Goal: Navigation & Orientation: Find specific page/section

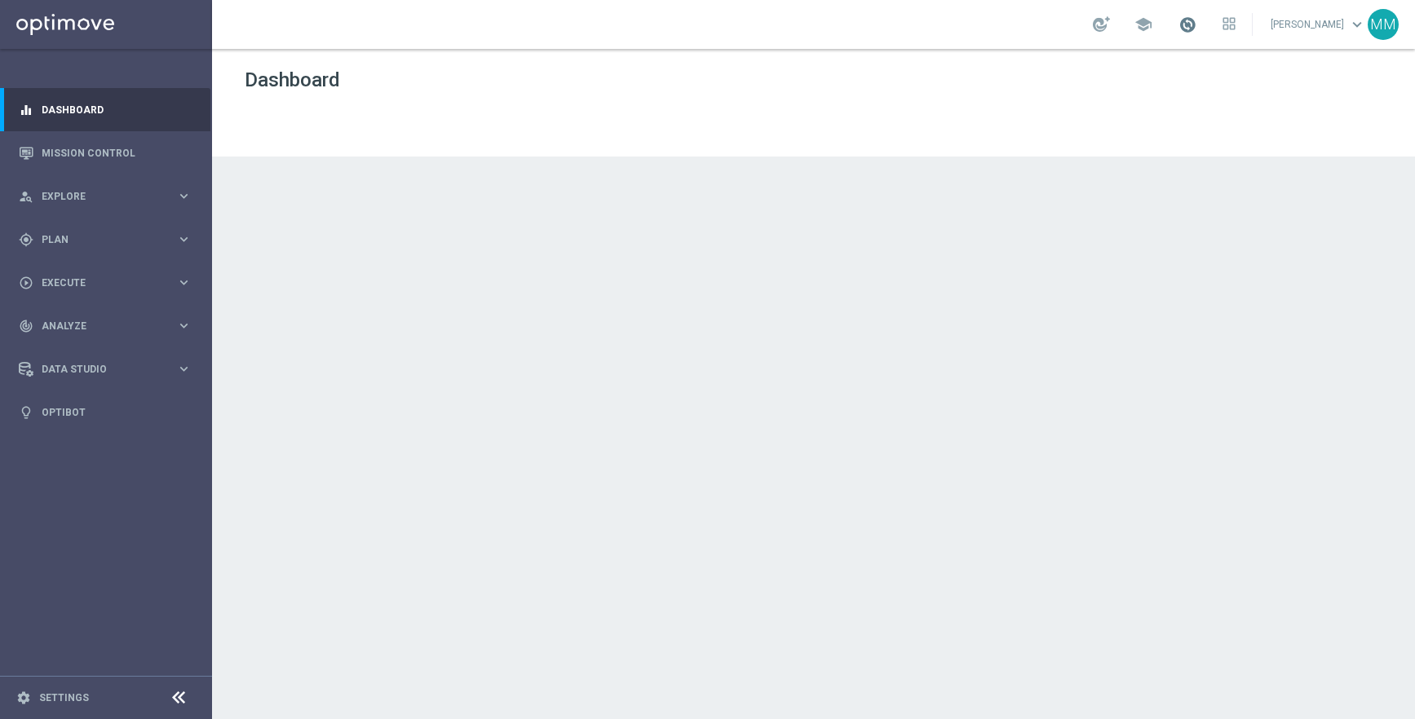
click at [1196, 24] on span at bounding box center [1187, 24] width 18 height 18
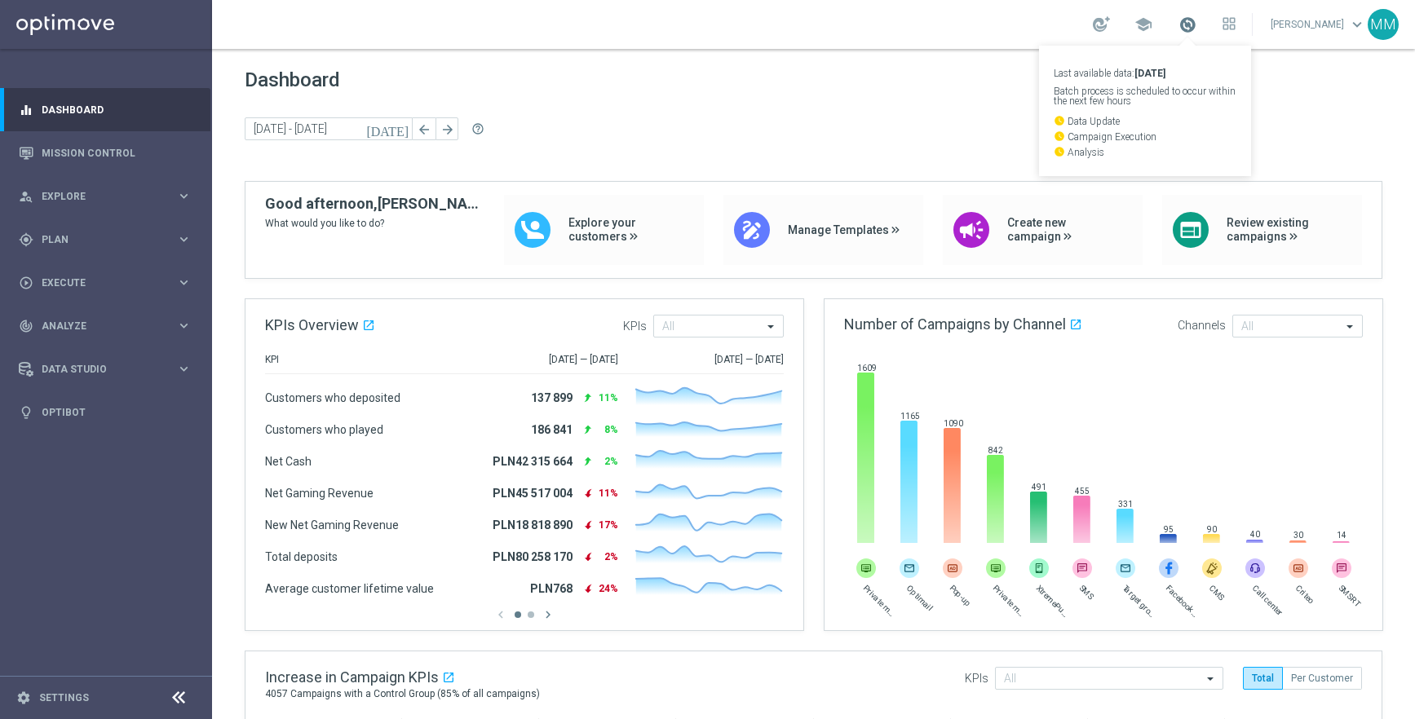
click at [1196, 24] on span at bounding box center [1187, 24] width 18 height 18
click at [994, 134] on div "[DATE] [DATE] - [DATE] arrow_back arrow_forward help_outline" at bounding box center [814, 129] width 1138 height 24
click at [1196, 33] on span at bounding box center [1187, 24] width 18 height 18
click at [965, 112] on div "Dashboard [DATE] [DATE] - [DATE] arrow_back arrow_forward help_outline" at bounding box center [814, 124] width 1138 height 113
click at [1196, 31] on span at bounding box center [1187, 24] width 18 height 18
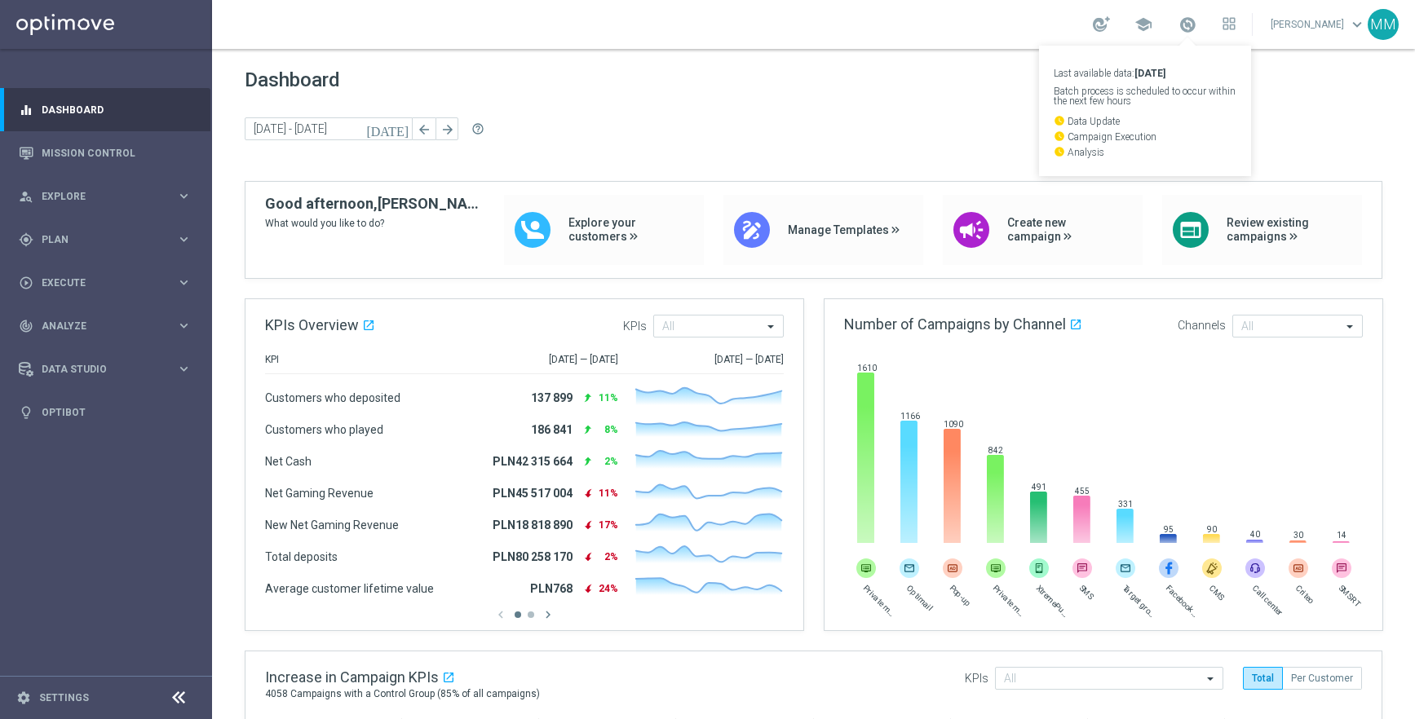
click at [934, 126] on div "[DATE] [DATE] - [DATE] arrow_back arrow_forward help_outline" at bounding box center [814, 129] width 1138 height 24
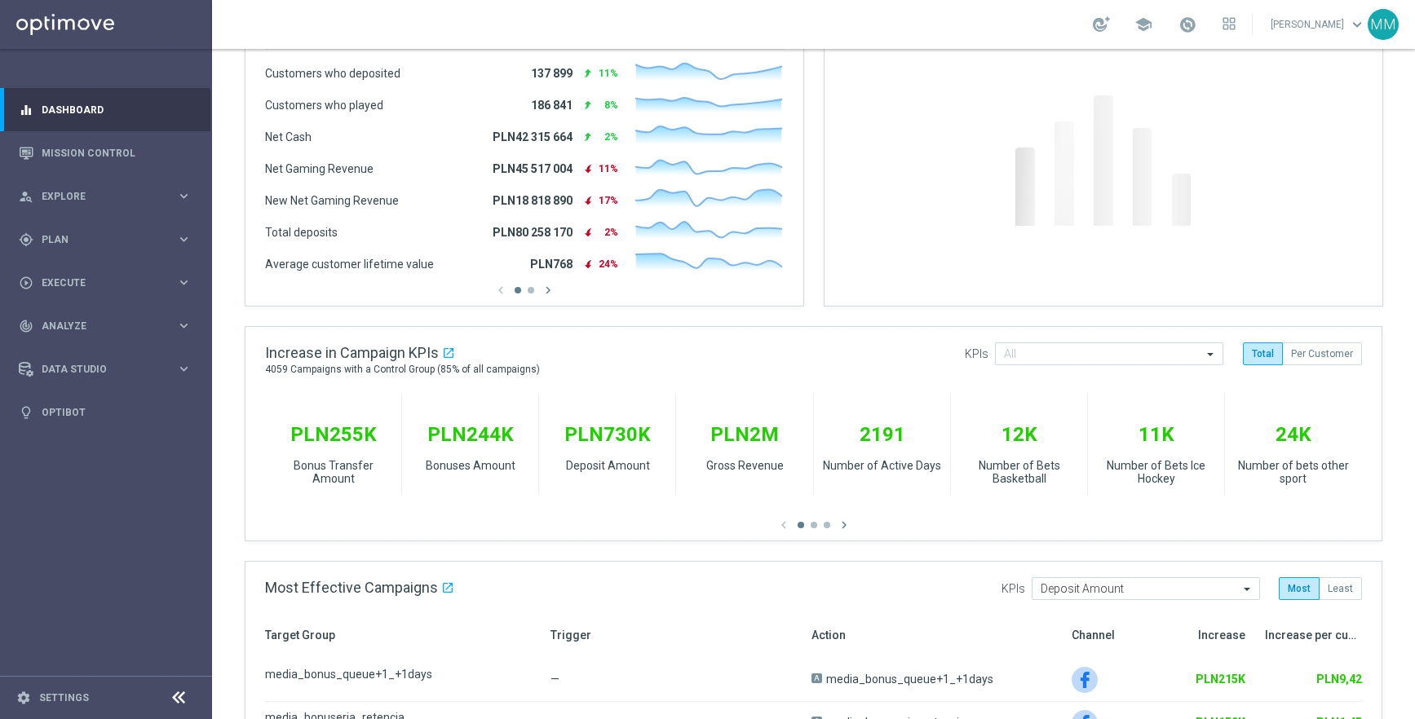
scroll to position [545, 0]
